Goal: Task Accomplishment & Management: Use online tool/utility

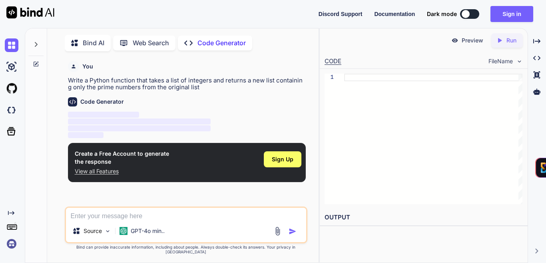
type textarea "x"
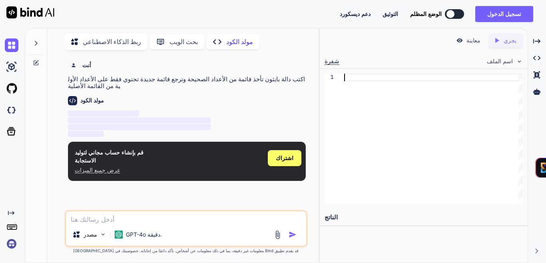
click at [372, 76] on div at bounding box center [433, 139] width 178 height 130
click at [186, 221] on textarea at bounding box center [186, 217] width 240 height 12
type textarea "م"
type textarea "x"
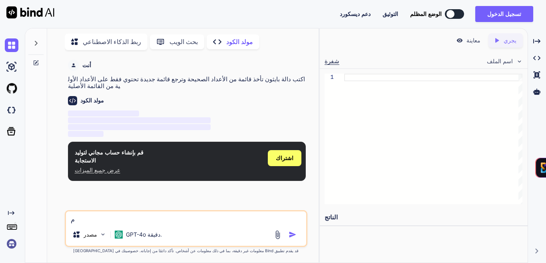
type textarea "مخ"
type textarea "x"
type textarea "مخط"
type textarea "x"
type textarea "مخطط"
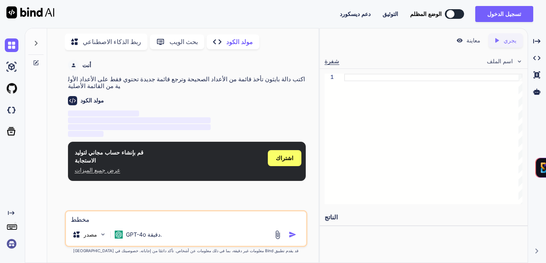
type textarea "x"
type textarea "مخطط"
type textarea "x"
type textarea "مخطط ب"
type textarea "x"
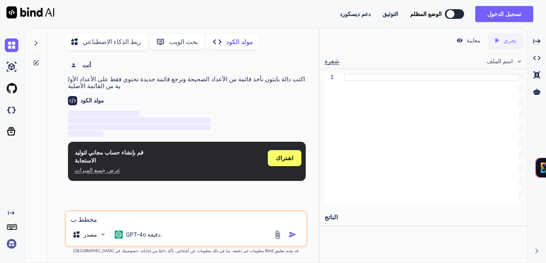
type textarea "مخطط با"
type textarea "x"
type textarea "مخطط باي"
type textarea "x"
type textarea "مخطط باير"
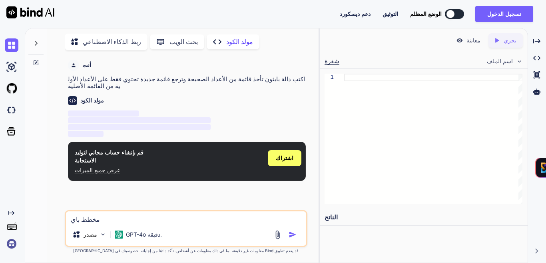
type textarea "x"
type textarea "مخطط باير"
type textarea "x"
type textarea "مخطط باير"
click at [292, 154] on font "اشتراك" at bounding box center [285, 157] width 18 height 7
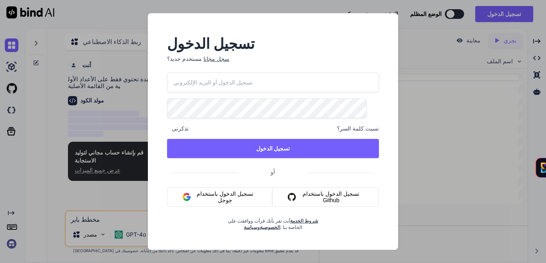
click at [238, 198] on font "تسجيل الدخول باستخدام جوجل" at bounding box center [225, 196] width 57 height 13
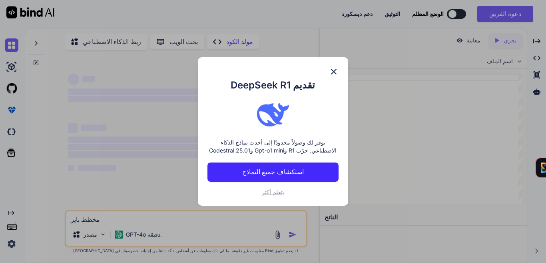
type textarea "x"
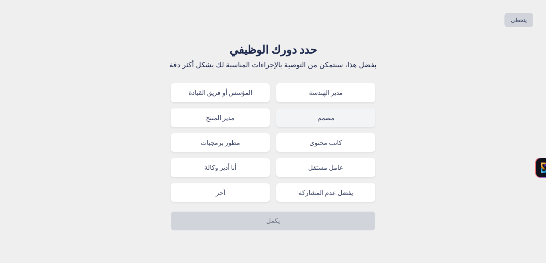
click at [325, 118] on font "مصمم" at bounding box center [326, 118] width 17 height 8
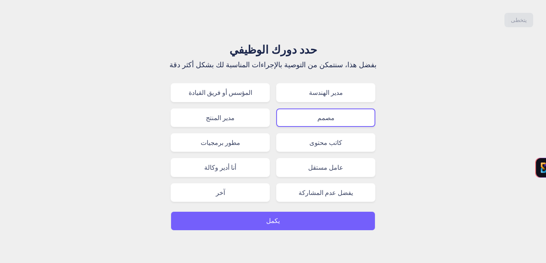
click at [287, 221] on button "يكمل" at bounding box center [273, 220] width 205 height 19
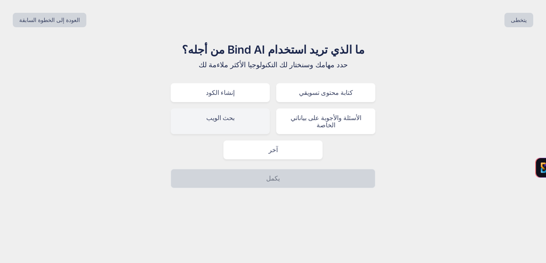
click at [244, 117] on div "بحث الويب" at bounding box center [220, 121] width 99 height 26
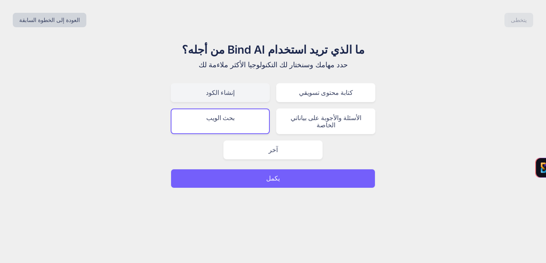
click at [238, 92] on div "إنشاء الكود" at bounding box center [220, 92] width 99 height 18
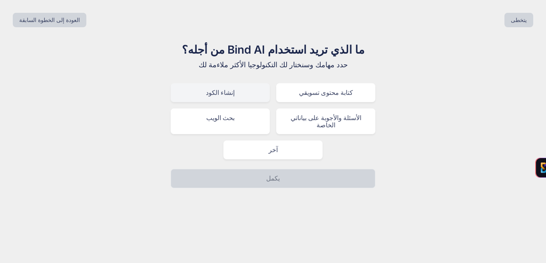
click at [229, 94] on font "إنشاء الكود" at bounding box center [220, 92] width 29 height 8
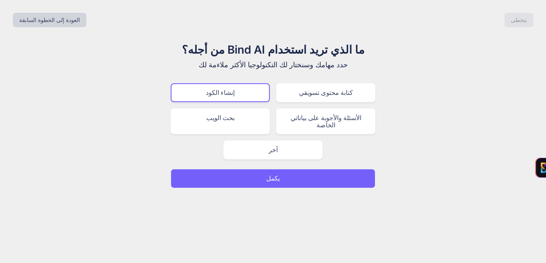
click at [256, 169] on button "يكمل" at bounding box center [273, 178] width 205 height 19
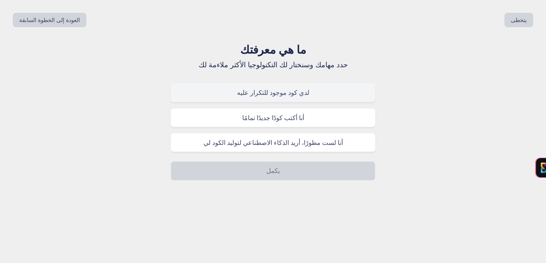
click at [284, 92] on font "لدي كود موجود للتكرار عليه" at bounding box center [273, 92] width 72 height 8
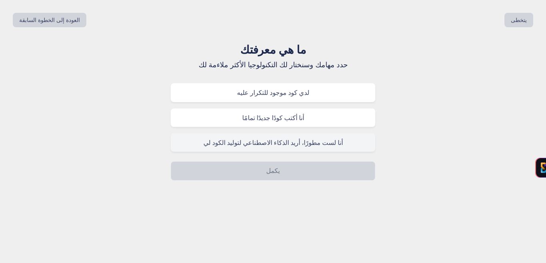
click at [305, 145] on font "أنا لست مطورًا، أريد الذكاء الاصطناعي لتوليد الكود لي" at bounding box center [274, 142] width 140 height 8
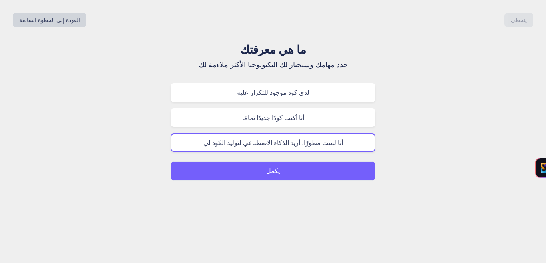
click at [304, 167] on button "يكمل" at bounding box center [273, 170] width 205 height 19
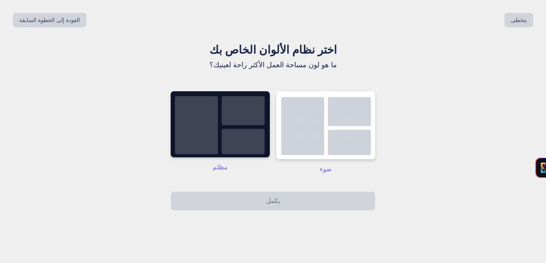
click at [250, 155] on img at bounding box center [220, 124] width 99 height 66
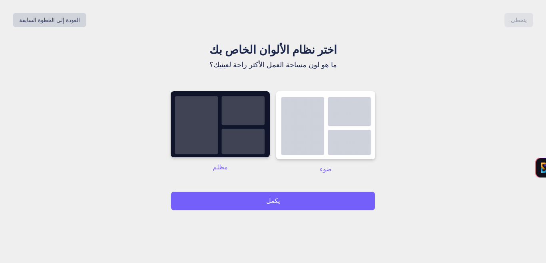
click at [256, 207] on button "يكمل" at bounding box center [273, 200] width 205 height 19
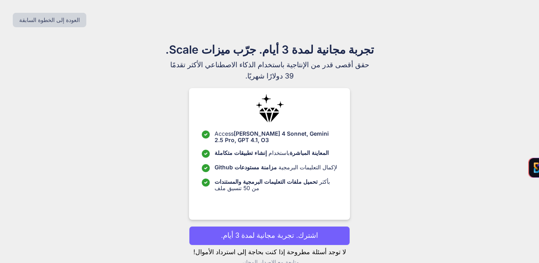
click at [259, 239] on font "اشترك. تجربة مجانية لمدة 3 أيام." at bounding box center [269, 235] width 97 height 8
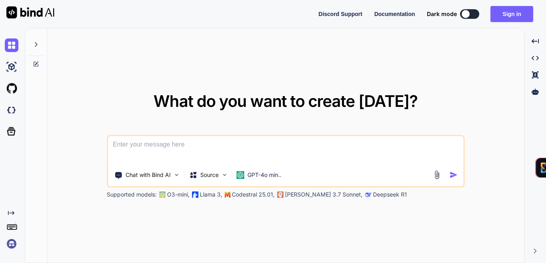
type textarea "x"
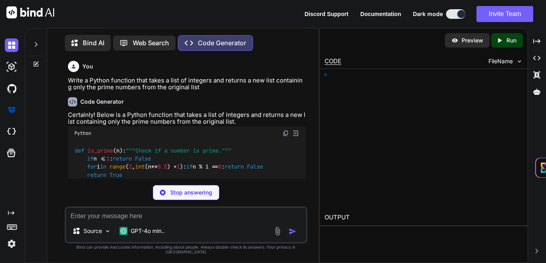
type textarea "x"
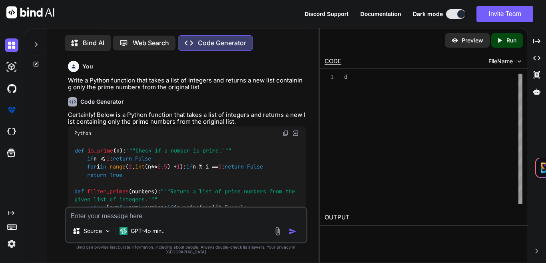
type textarea """"Return a list of prime numbers from the given list of integers.""" return [n…"
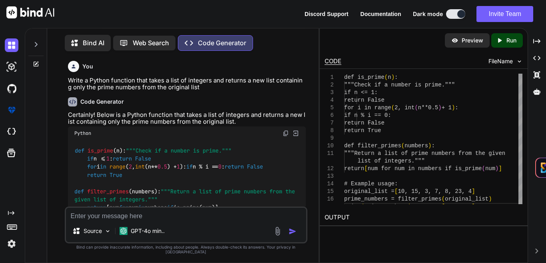
type textarea "x"
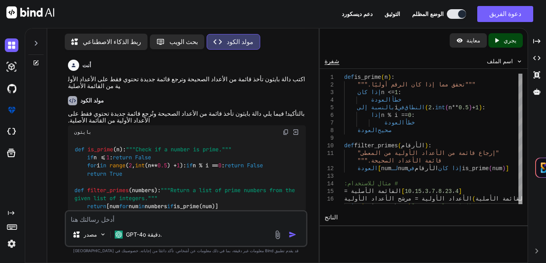
click at [186, 220] on textarea at bounding box center [186, 217] width 240 height 12
type textarea "ا"
type textarea "x"
type textarea "ان"
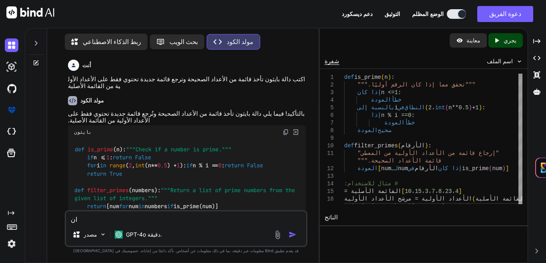
type textarea "x"
type textarea "انا"
type textarea "x"
type textarea "اناء"
type textarea "x"
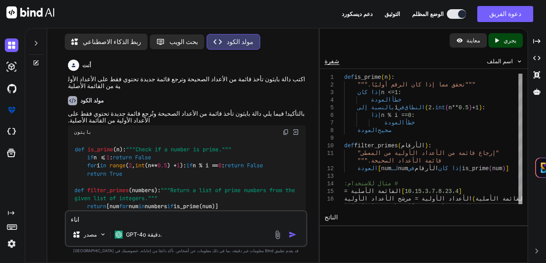
type textarea "اناء"
type textarea "x"
type textarea "اناء"
type textarea "x"
type textarea "انا"
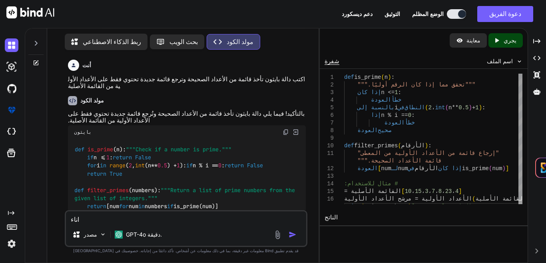
type textarea "x"
type textarea "ان"
type textarea "x"
type textarea "ا"
type textarea "x"
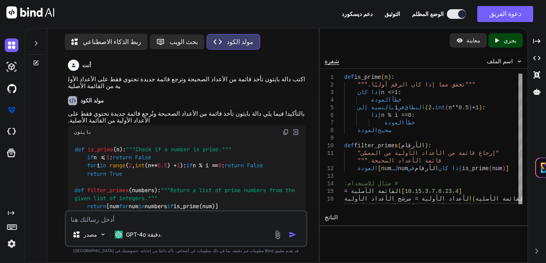
type textarea "ا"
type textarea "x"
type textarea "ان"
type textarea "x"
type textarea "انش"
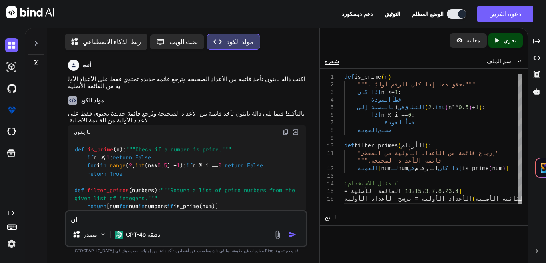
type textarea "x"
type textarea "انشا"
type textarea "x"
type textarea "انشاء"
type textarea "x"
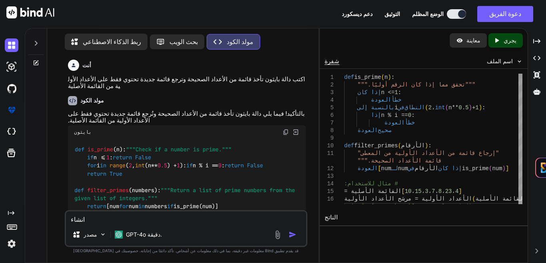
type textarea "انشاء"
type textarea "x"
type textarea "انشاء ن"
type textarea "x"
type textarea "انشاء نم"
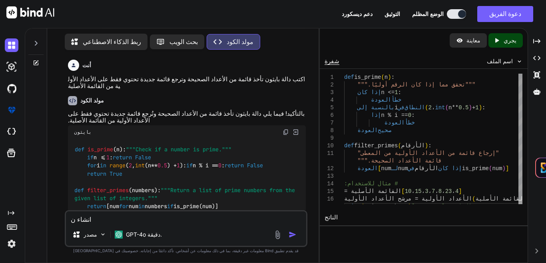
type textarea "x"
type textarea "انشاء نمو"
type textarea "x"
type textarea "انشاء نموذ"
type textarea "x"
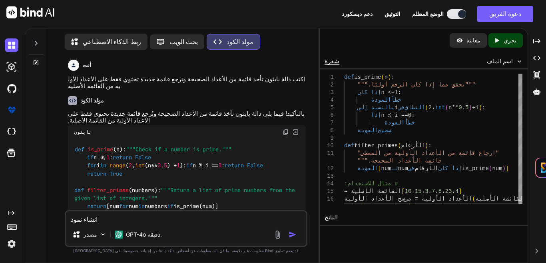
type textarea "انشاء نموذج"
type textarea "x"
type textarea "انشاء نموذج"
type textarea "x"
type textarea "انشاء نموذج ل"
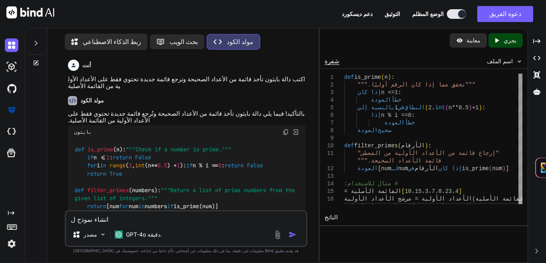
type textarea "x"
type textarea "انشاء نموذج لت"
type textarea "x"
type textarea "انشاء نموذج لتص"
type textarea "x"
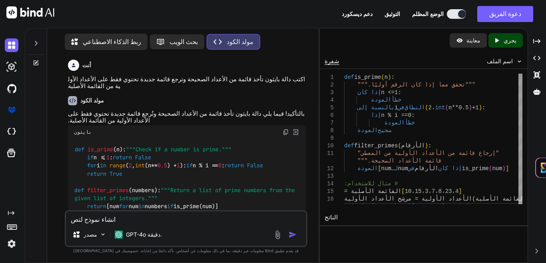
type textarea "انشاء نموذج لتصم"
type textarea "x"
type textarea "انشاء نموذج لتصمي"
type textarea "x"
type textarea "انشاء نموذج لتصميم"
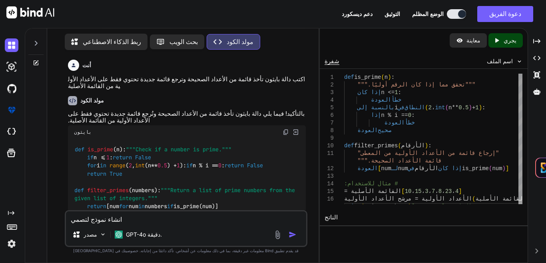
type textarea "x"
type textarea "انشاء نموذج لتصميم"
type textarea "x"
type textarea "انشاء نموذج لتصميم م"
type textarea "x"
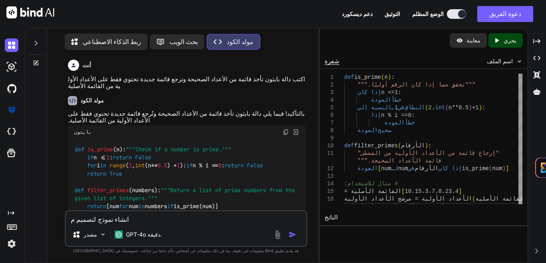
type textarea "انشاء نموذج لتصميم مخ"
type textarea "x"
type textarea "انشاء نموذج لتصميم مخط"
type textarea "x"
type textarea "انشاء نموذج لتصميم مخطط"
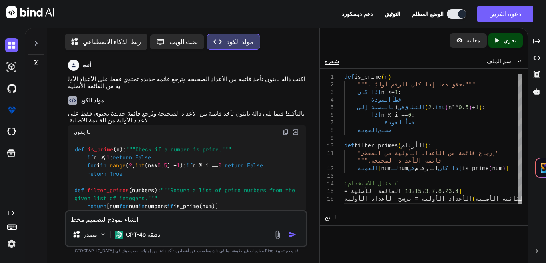
type textarea "x"
type textarea "انشاء نموذج لتصميم مخطط"
type textarea "x"
type textarea "انشاء نموذج لتصميم مخطط ب"
type textarea "x"
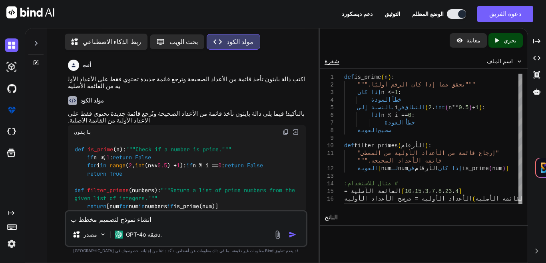
type textarea "انشاء نموذج لتصميم مخطط با"
type textarea "x"
type textarea "انشاء نموذج لتصميم مخطط باي"
type textarea "x"
type textarea "انشاء نموذج لتصميم مخطط باير"
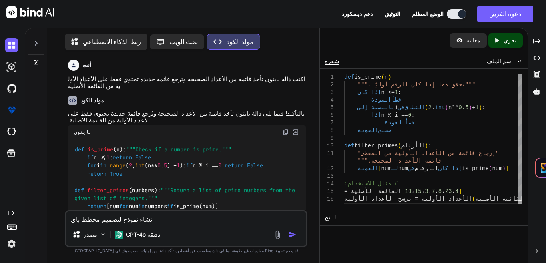
type textarea "x"
type textarea "انشاء نموذج لتصميم مخطط باير"
type textarea "x"
type textarea "انشاء نموذج لتصميم مخطط باير ل"
type textarea "x"
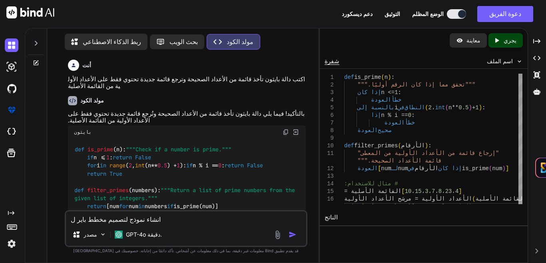
type textarea "انشاء نموذج لتصميم مخطط باير لت"
type textarea "x"
type textarea "انشاء نموذج لتصميم مخطط باير لتق"
type textarea "x"
type textarea "انشاء نموذج لتصميم مخطط باير لتقي"
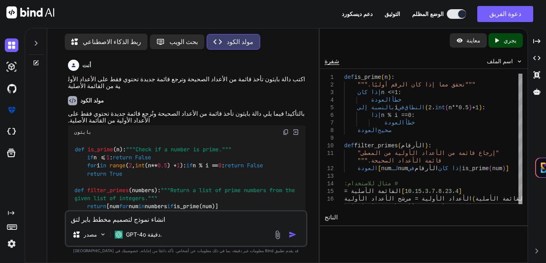
type textarea "x"
type textarea "انشاء نموذج لتصميم مخطط باير لتقيم"
type textarea "x"
type textarea "انشاء نموذج لتصميم مخطط باير لتقيم"
type textarea "x"
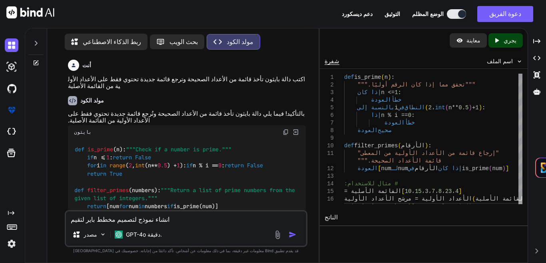
type textarea "انشاء نموذج لتصميم مخطط باير لتقيم ا"
type textarea "x"
type textarea "انشاء نموذج لتصميم مخطط باير لتقيم ال"
type textarea "x"
type textarea "انشاء نموذج لتصميم مخطط باير لتقيم الج"
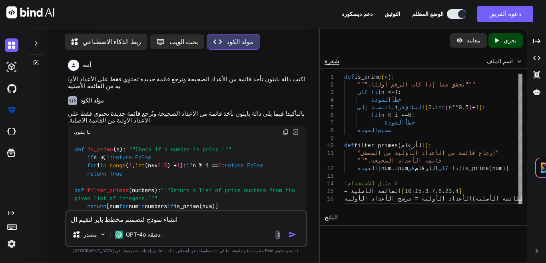
type textarea "x"
type textarea "انشاء نموذج لتصميم مخطط باير لتقيم الجي"
type textarea "x"
type textarea "انشاء نموذج لتصميم مخطط باير لتقيم الجيو"
type textarea "x"
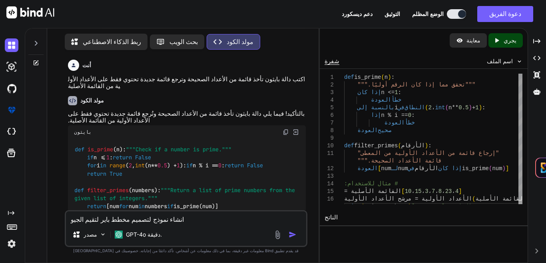
type textarea "انشاء نموذج لتصميم مخطط باير لتقيم الجيوك"
type textarea "x"
type textarea "انشاء نموذج لتصميم مخطط باير لتقيم الجيوكي"
type textarea "x"
type textarea "انشاء نموذج لتصميم مخطط باير لتقيم الجيوكيم"
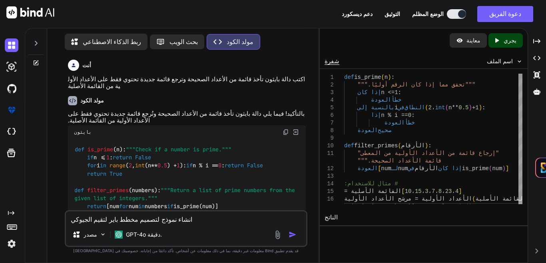
type textarea "x"
type textarea "انشاء نموذج لتصميم مخطط باير لتقيم الجيوكيمي"
type textarea "x"
type textarea "انشاء نموذج لتصميم مخطط باير لتقيم الجيوكيميا"
type textarea "x"
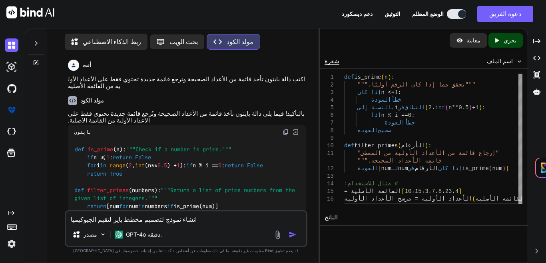
type textarea "انشاء نموذج لتصميم مخطط باير لتقيم الجيوكيمياء"
type textarea "x"
type textarea "انشاء نموذج لتصميم مخطط باير لتقيم الجيوكيمياء"
type textarea "x"
type textarea "انشاء نموذج لتصميم مخطط باير لتقيم الجيوكيمياء ا"
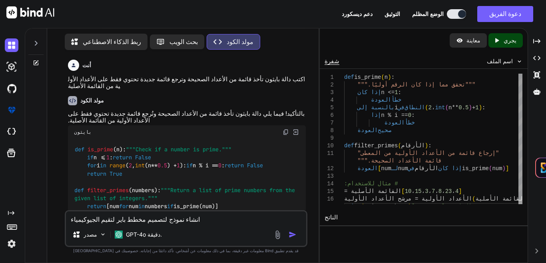
type textarea "x"
type textarea "انشاء نموذج لتصميم مخطط باير لتقيم الجيوكيمياء ال"
type textarea "x"
type textarea "انشاء نموذج لتصميم مخطط باير لتقيم الجيوكيمياء الم"
type textarea "x"
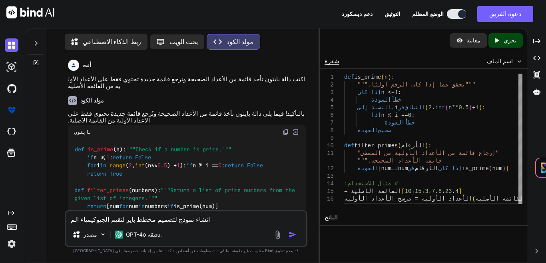
type textarea "انشاء نموذج لتصميم مخطط باير لتقيم الجيوكيمياء المي"
type textarea "x"
type textarea "انشاء نموذج لتصميم مخطط باير لتقيم الجيوكيمياء الميا"
type textarea "x"
type textarea "انشاء نموذج لتصميم مخطط باير لتقيم الجيوكيمياء المياه"
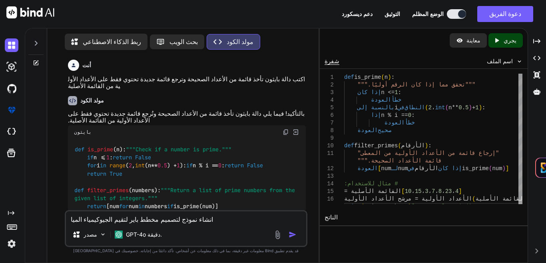
type textarea "x"
type textarea "انشاء نموذج لتصميم مخطط باير لتقيم الجيوكيمياء المياه"
type textarea "x"
type textarea "انشاء نموذج لتصميم مخطط باير لتقيم الجيوكيمياء المياه"
click at [294, 237] on img "button" at bounding box center [293, 234] width 8 height 8
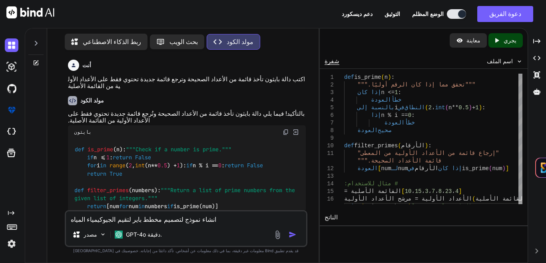
scroll to position [224, 0]
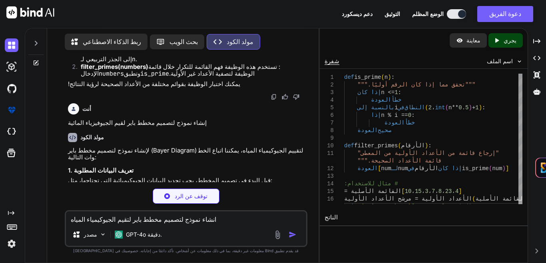
type textarea "x"
type textarea "# إضافة تسميات plt.title('مخطط باير لتقييم الجيوكيمياء المياه') plt.xlabel('ترك…"
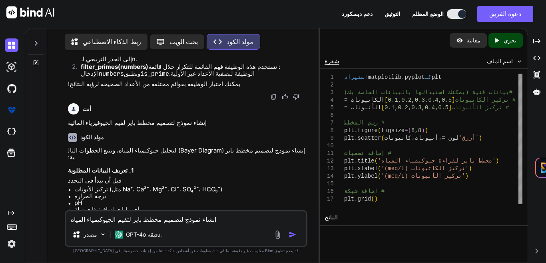
click at [169, 236] on div "مصدر GPT-4o دقيقة." at bounding box center [186, 235] width 240 height 19
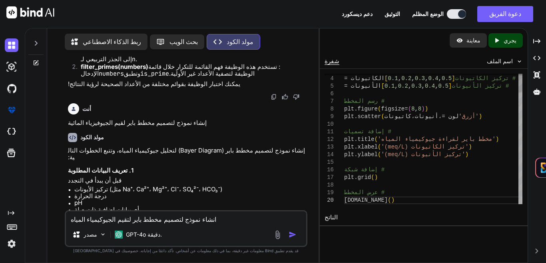
click at [521, 159] on div at bounding box center [521, 148] width 4 height 112
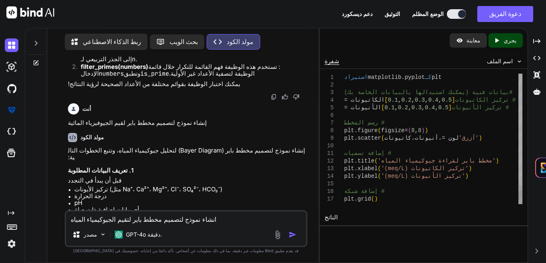
click at [519, 78] on div at bounding box center [521, 130] width 4 height 112
click at [238, 63] on font "الدالة للأعداد الأصغر من أو تساوي 1. أما بالنسبة للأعداد الأخرى، فتتحقق من قابل…" at bounding box center [194, 52] width 226 height 22
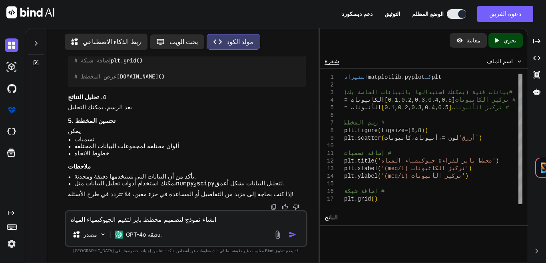
scroll to position [634, 0]
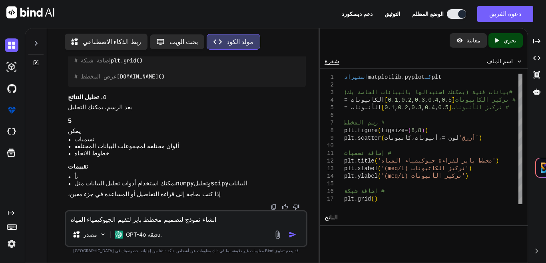
click at [182, 218] on textarea "انشاء نموذج لتصميم مخطط باير لتقيم الجيوكيمياء المياه" at bounding box center [186, 217] width 240 height 12
type textarea "ح"
type textarea "x"
type textarea "حو"
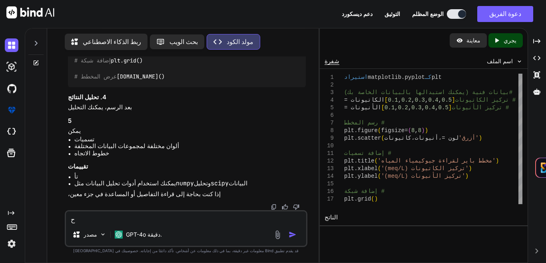
type textarea "x"
type textarea "حوا"
type textarea "x"
type textarea "حوا"
type textarea "x"
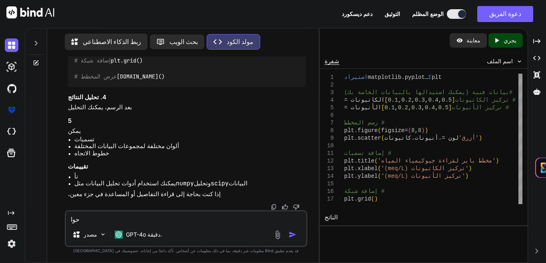
type textarea "حوا ا"
type textarea "x"
type textarea "حوا ال"
type textarea "x"
type textarea "حوا الك"
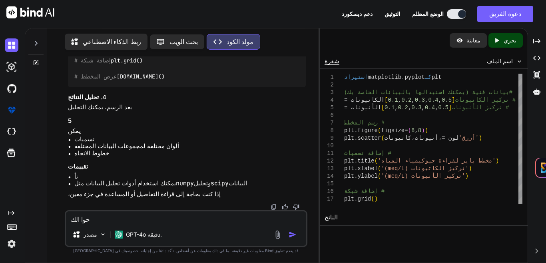
type textarea "x"
type textarea "حوا الكو"
type textarea "x"
type textarea "حوا الكود"
type textarea "x"
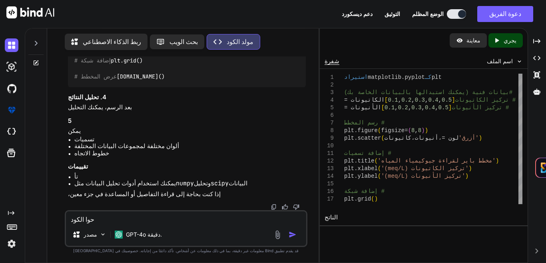
type textarea "حوا الكود"
type textarea "x"
type textarea "حوا الكود إ"
type textarea "x"
type textarea "حوا الكود إل"
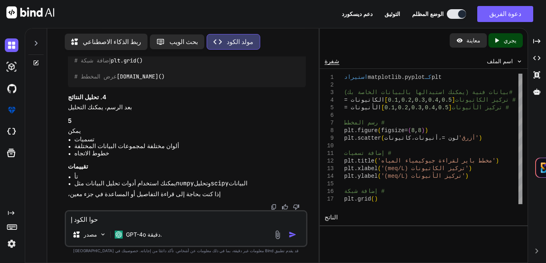
type textarea "x"
type textarea "حوا الكود إلى"
type textarea "x"
type textarea "حوا الكود إلى"
type textarea "x"
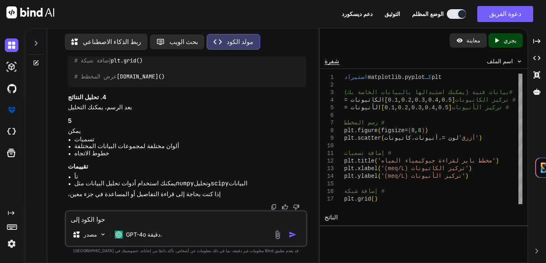
type textarea "حوا الكود إلى ب"
type textarea "x"
type textarea "حوا الكود إلى بر"
type textarea "x"
type textarea "حوا الكود إلى [GEOGRAPHIC_DATA]"
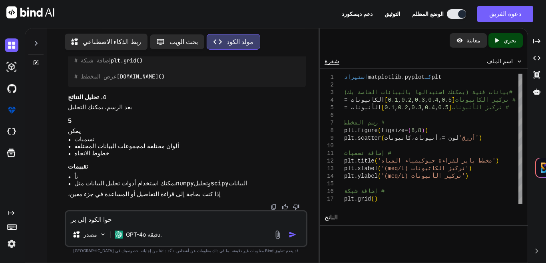
type textarea "x"
type textarea "حوا الكود إلى [GEOGRAPHIC_DATA]"
type textarea "x"
type textarea "حوا الكود إلى [GEOGRAPHIC_DATA]"
type textarea "x"
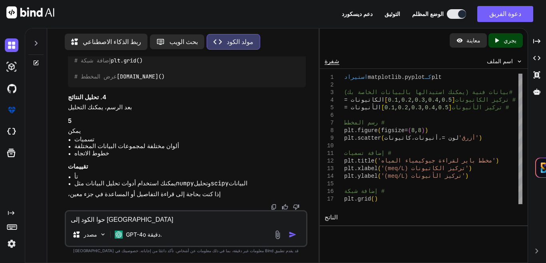
type textarea "حوا الكود إلى برنامج"
type textarea "x"
type textarea "حوا الكود إلى برنامج"
type textarea "x"
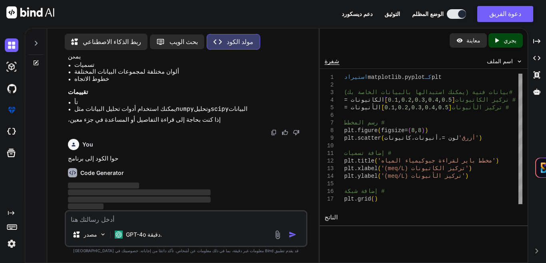
scroll to position [708, 0]
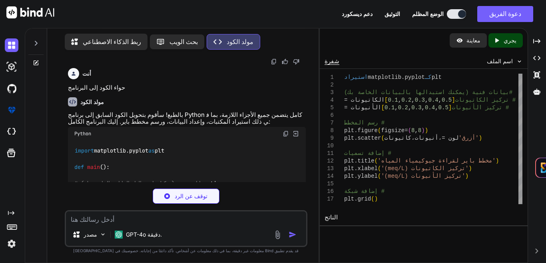
type textarea "x"
type textarea "# عرض المخطط [DOMAIN_NAME]() if __name__ == "__main__": main()"
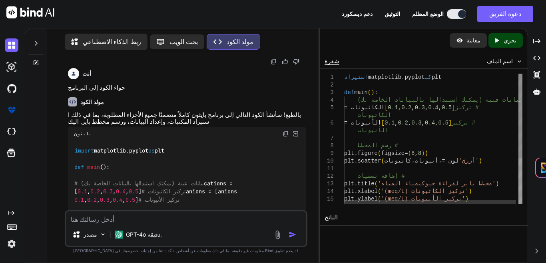
click at [411, 104] on font "0.2" at bounding box center [406, 107] width 10 height 6
click at [521, 120] on div at bounding box center [521, 116] width 4 height 84
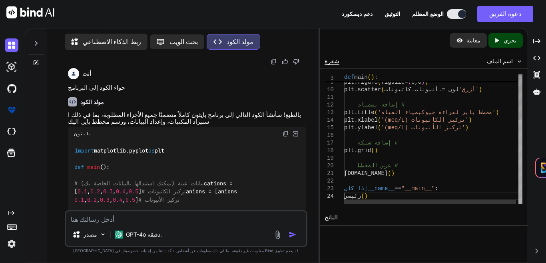
click at [520, 192] on div at bounding box center [521, 162] width 4 height 84
click at [519, 194] on div at bounding box center [521, 162] width 4 height 84
click at [385, 187] on font "__name__" at bounding box center [381, 188] width 27 height 6
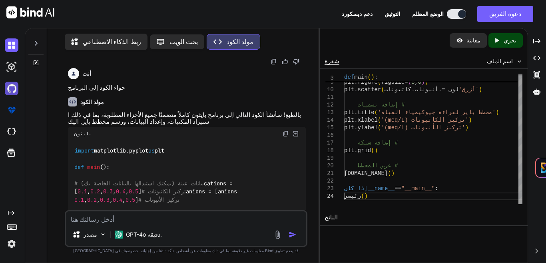
click at [13, 94] on img at bounding box center [12, 89] width 14 height 14
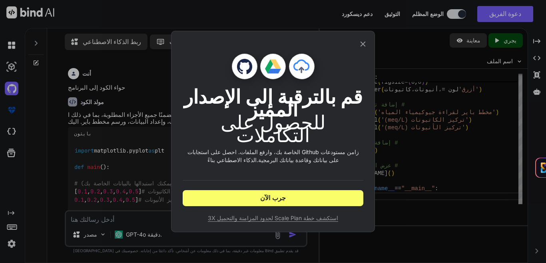
click at [362, 47] on icon at bounding box center [363, 44] width 5 height 5
click at [362, 51] on div "معاينة Created with Pixso. يجري" at bounding box center [424, 40] width 208 height 24
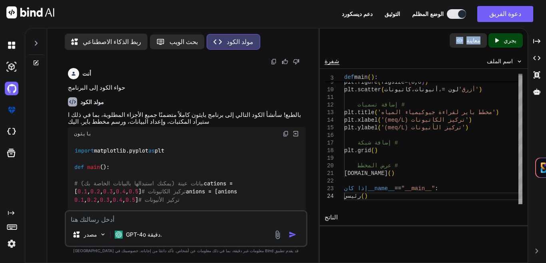
click at [106, 41] on font "ربط الذكاء الاصطناعي" at bounding box center [112, 42] width 58 height 8
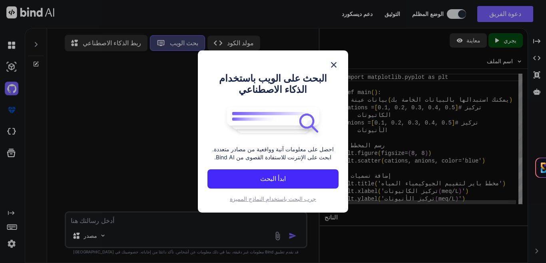
scroll to position [3, 0]
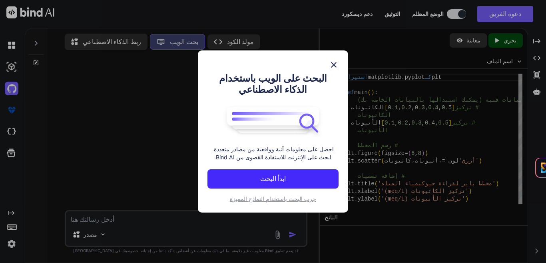
click at [237, 186] on button "ابدأ البحث" at bounding box center [273, 178] width 131 height 19
click at [237, 186] on div at bounding box center [186, 133] width 241 height 154
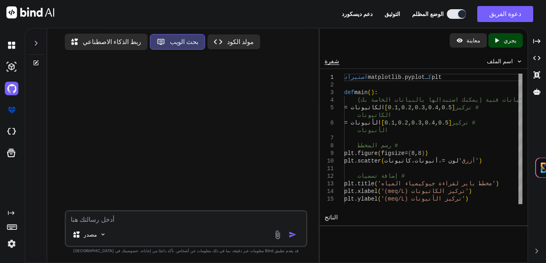
click at [222, 215] on textarea at bounding box center [186, 217] width 240 height 12
click at [499, 45] on div "Created with Pixso. يجري" at bounding box center [506, 40] width 34 height 14
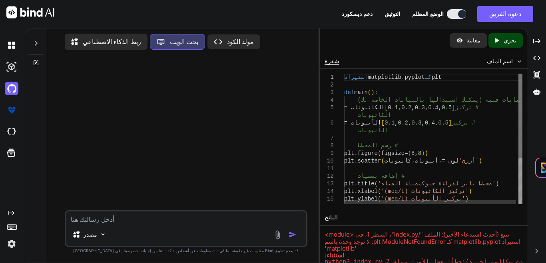
click at [522, 99] on div at bounding box center [521, 116] width 4 height 84
click at [522, 138] on div at bounding box center [521, 116] width 4 height 84
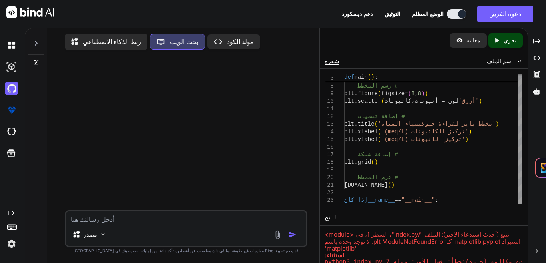
click at [197, 217] on textarea at bounding box center [186, 217] width 240 height 12
type textarea "x"
type textarea "م"
type textarea "x"
type textarea "مو"
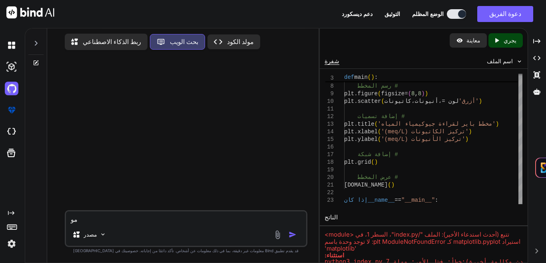
type textarea "x"
type textarea "مود"
type textarea "x"
type textarea "مودل"
type textarea "x"
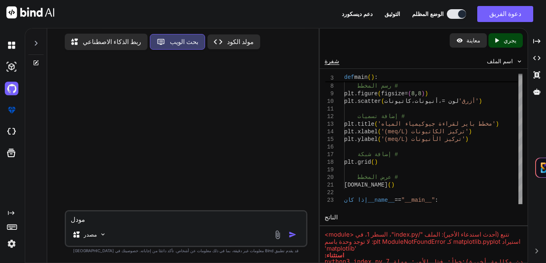
type textarea "مودل"
type textarea "x"
type textarea "مودل ل"
type textarea "x"
type textarea "مودل لت"
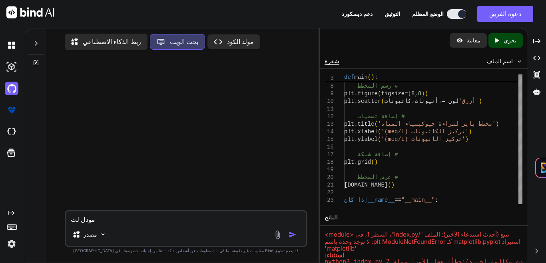
type textarea "x"
type textarea "مودل لتق"
type textarea "x"
type textarea "مودل لتقي"
type textarea "x"
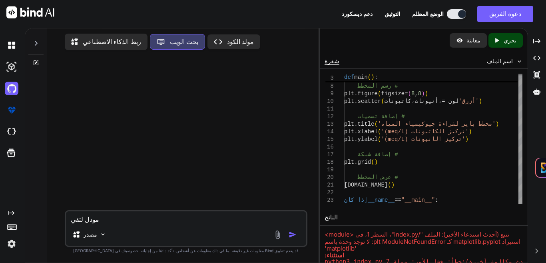
type textarea "مودل لتقيم"
type textarea "x"
type textarea "مودل لتقيم"
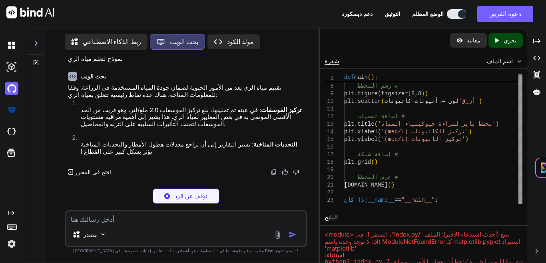
scroll to position [26, 0]
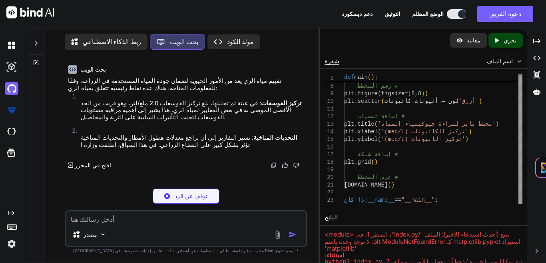
click at [215, 44] on div "Created with Pixso. مولد الكود" at bounding box center [234, 41] width 53 height 15
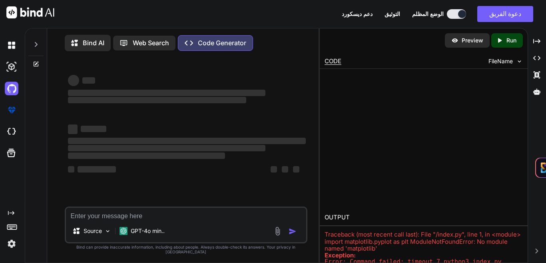
click at [230, 40] on p "Code Generator" at bounding box center [222, 42] width 48 height 7
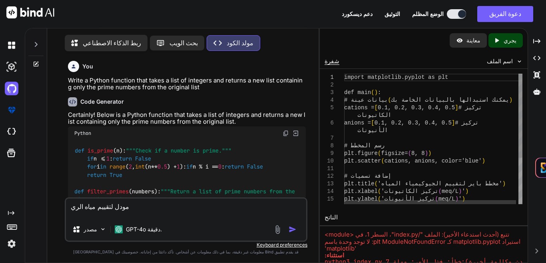
click at [139, 207] on textarea "مودل لتقييم مياه الري" at bounding box center [186, 208] width 240 height 20
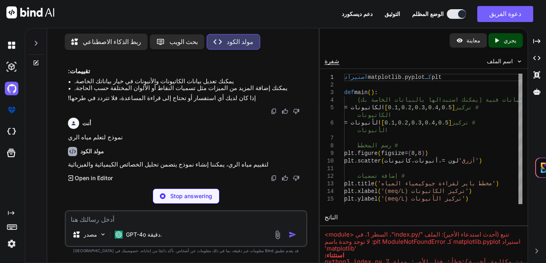
scroll to position [1205, 0]
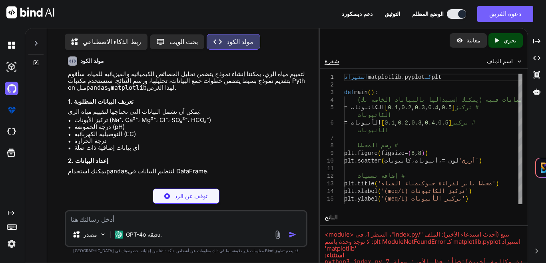
click at [139, 207] on div "أنت اكتب دالة بايثون تأخذ قائمة من الأعداد الصحيحة وترجع قائمة جديدة تحتوي فقط …" at bounding box center [186, 159] width 243 height 206
